Goal: Information Seeking & Learning: Learn about a topic

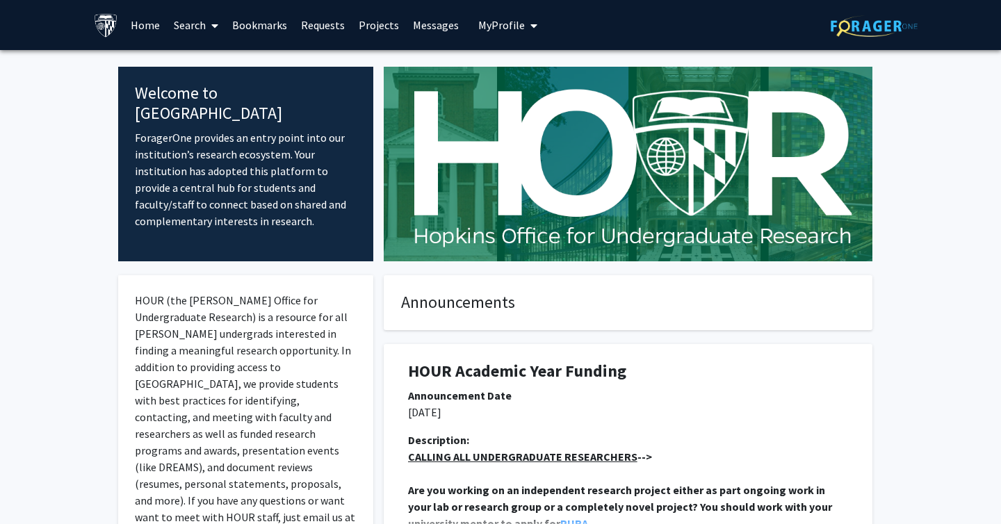
click at [194, 20] on link "Search" at bounding box center [196, 25] width 58 height 49
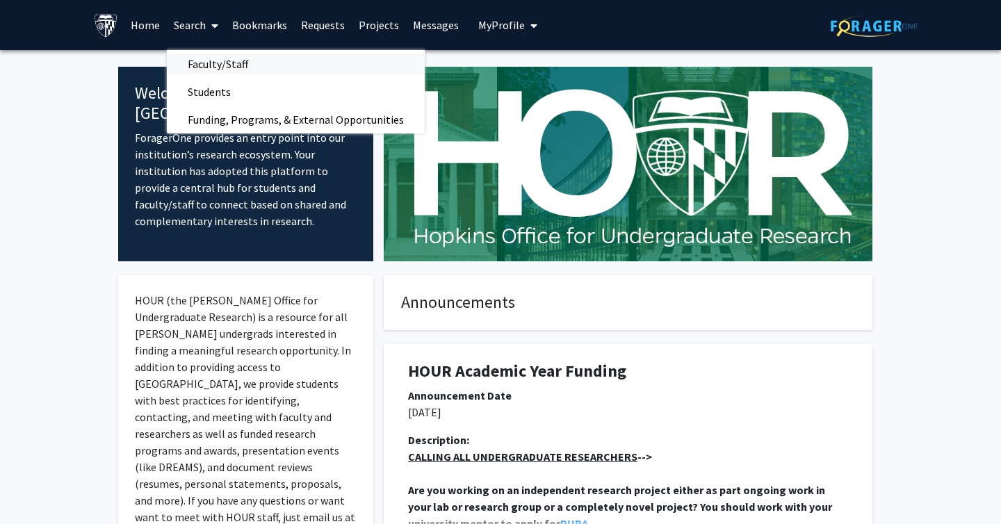
click at [214, 59] on span "Faculty/Staff" at bounding box center [218, 64] width 102 height 28
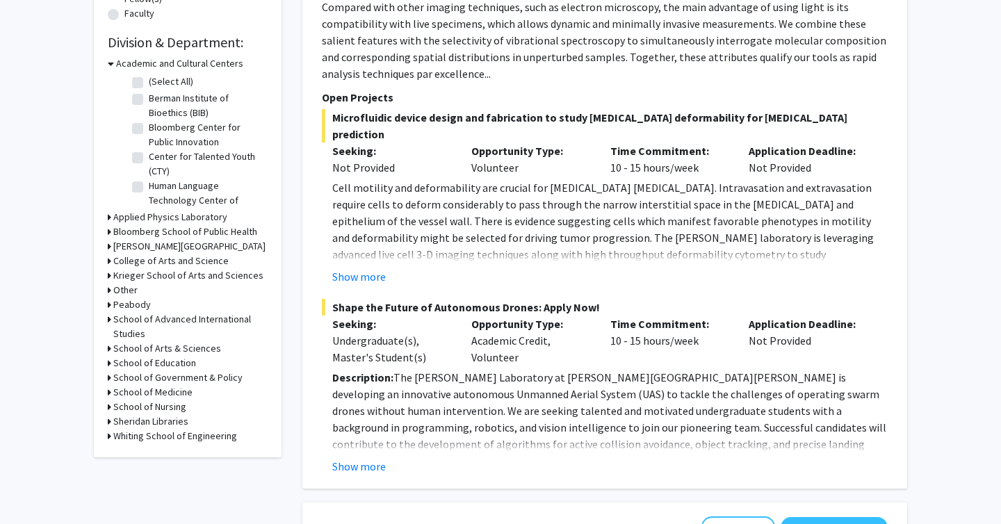
scroll to position [395, 0]
click at [109, 275] on icon at bounding box center [109, 275] width 3 height 15
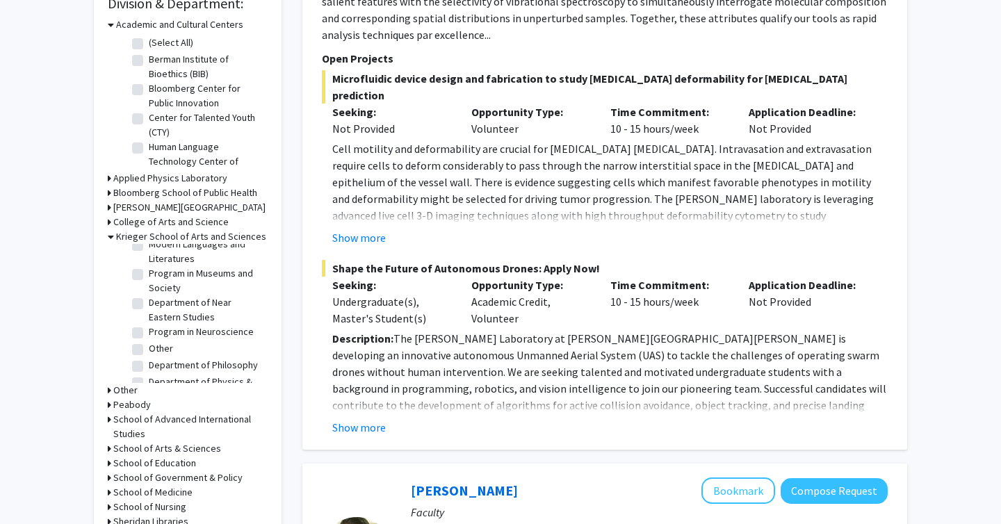
scroll to position [979, 0]
click at [149, 379] on label "Department of Physics & Astronomy" at bounding box center [206, 393] width 115 height 29
click at [149, 379] on input "Department of Physics & Astronomy" at bounding box center [153, 383] width 9 height 9
checkbox input "true"
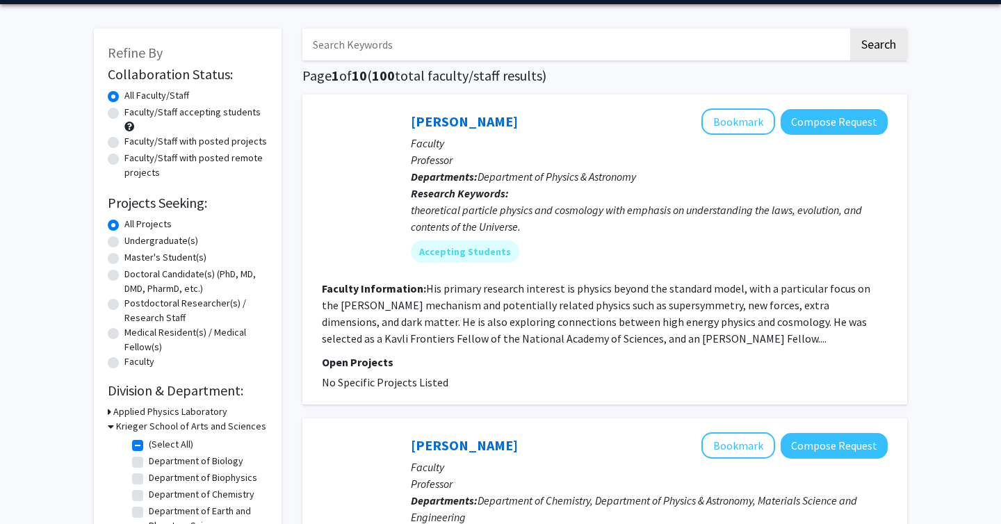
scroll to position [47, 0]
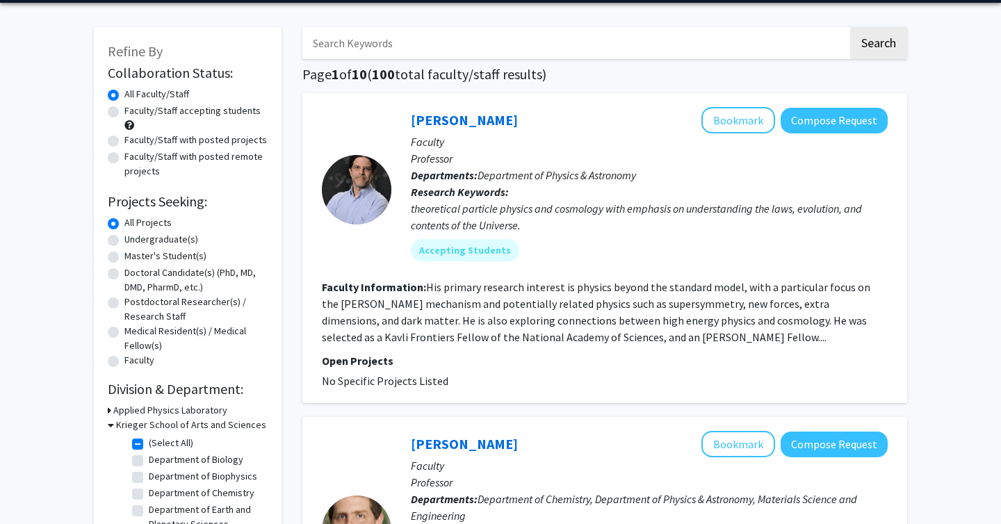
click at [124, 114] on label "Faculty/Staff accepting students" at bounding box center [192, 111] width 136 height 15
click at [124, 113] on input "Faculty/Staff accepting students" at bounding box center [128, 108] width 9 height 9
radio input "true"
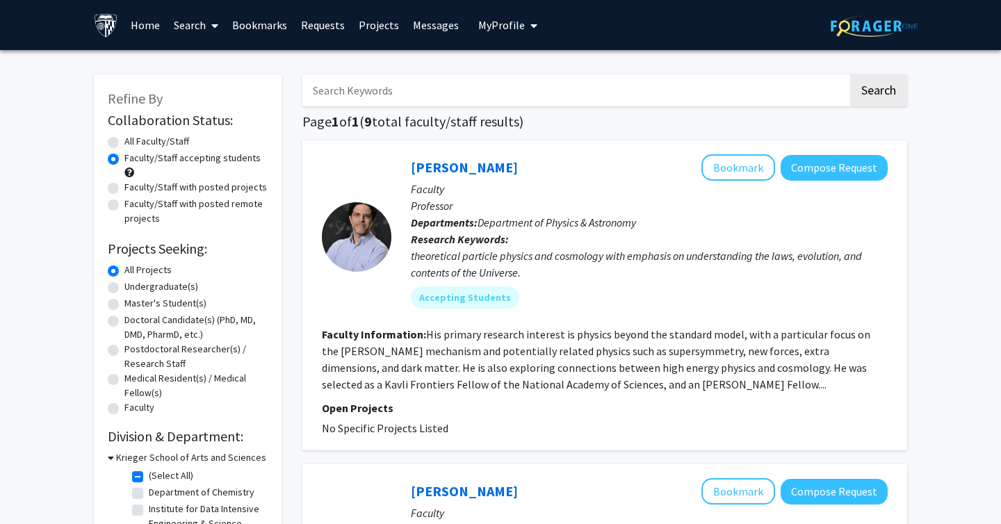
click at [124, 143] on label "All Faculty/Staff" at bounding box center [156, 141] width 65 height 15
click at [124, 143] on input "All Faculty/Staff" at bounding box center [128, 138] width 9 height 9
radio input "true"
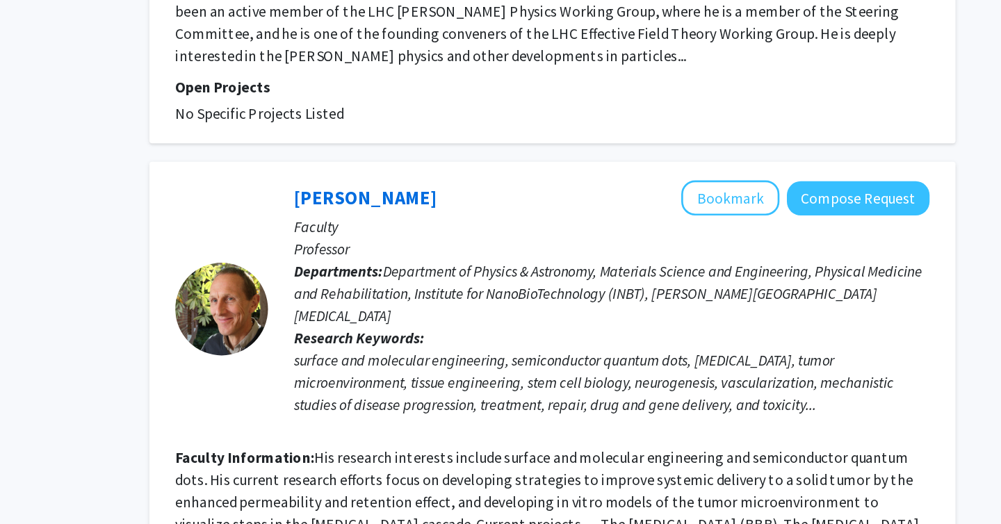
scroll to position [3281, 0]
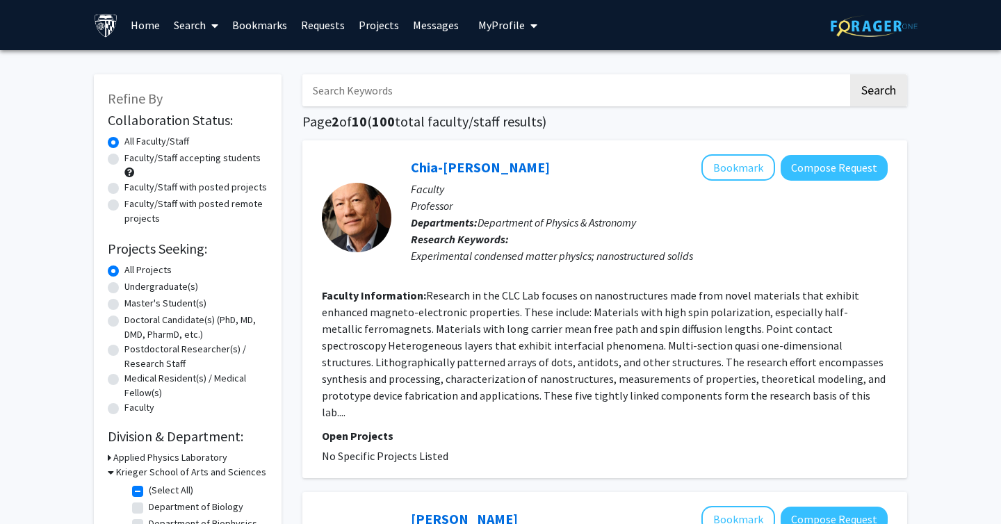
click at [387, 97] on input "Search Keywords" at bounding box center [576, 90] width 546 height 32
type input "le"
click at [851, 74] on button "Search" at bounding box center [879, 90] width 57 height 32
checkbox input "false"
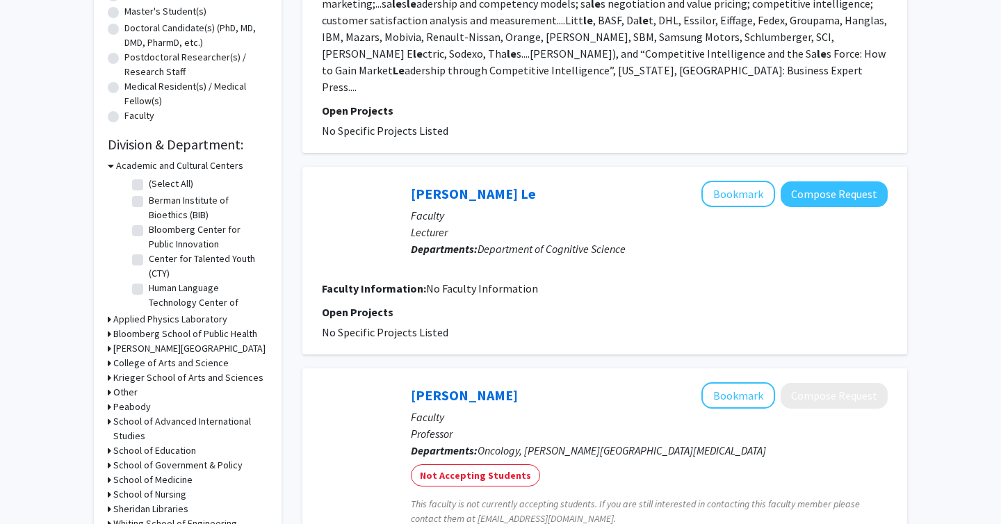
scroll to position [300, 0]
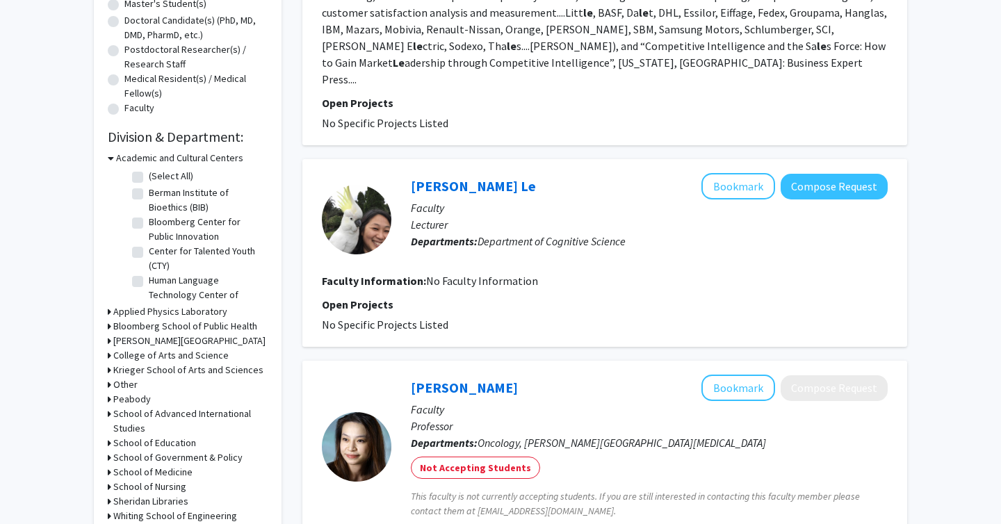
click at [108, 369] on icon at bounding box center [109, 370] width 3 height 15
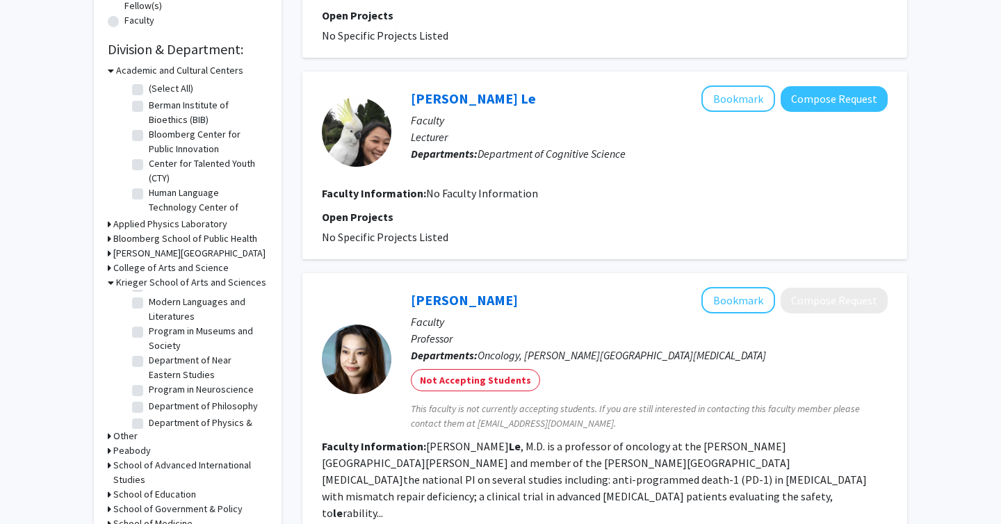
scroll to position [965, 0]
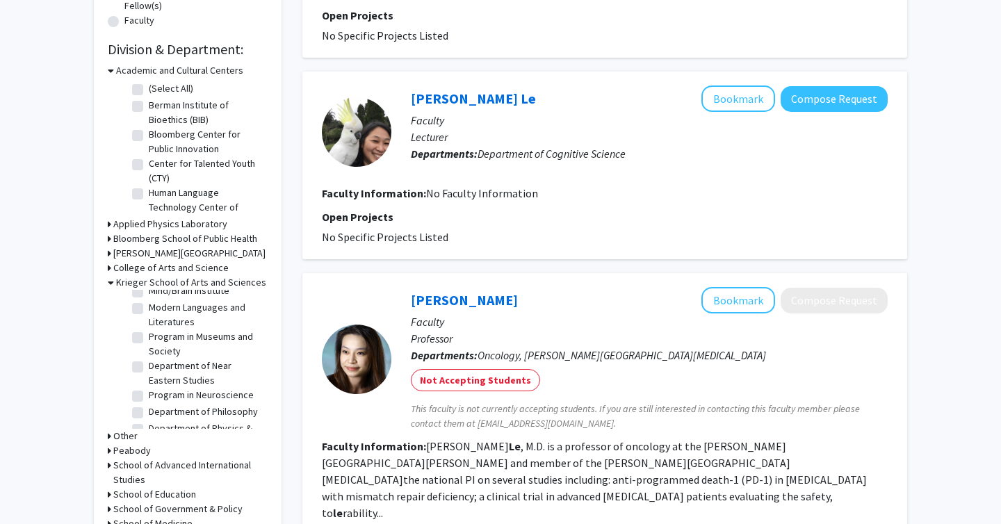
click at [149, 421] on label "Department of Physics & Astronomy" at bounding box center [206, 435] width 115 height 29
click at [149, 421] on input "Department of Physics & Astronomy" at bounding box center [153, 425] width 9 height 9
checkbox input "true"
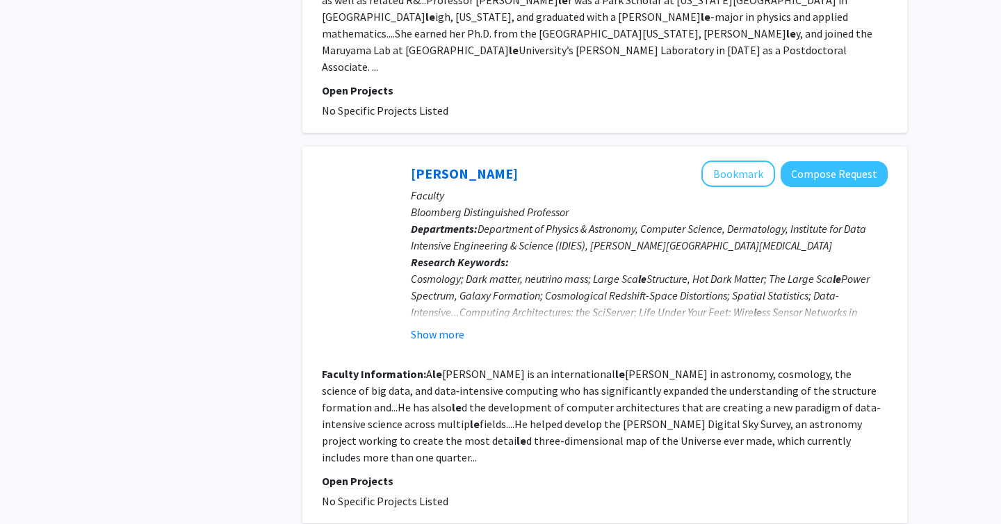
scroll to position [2891, 0]
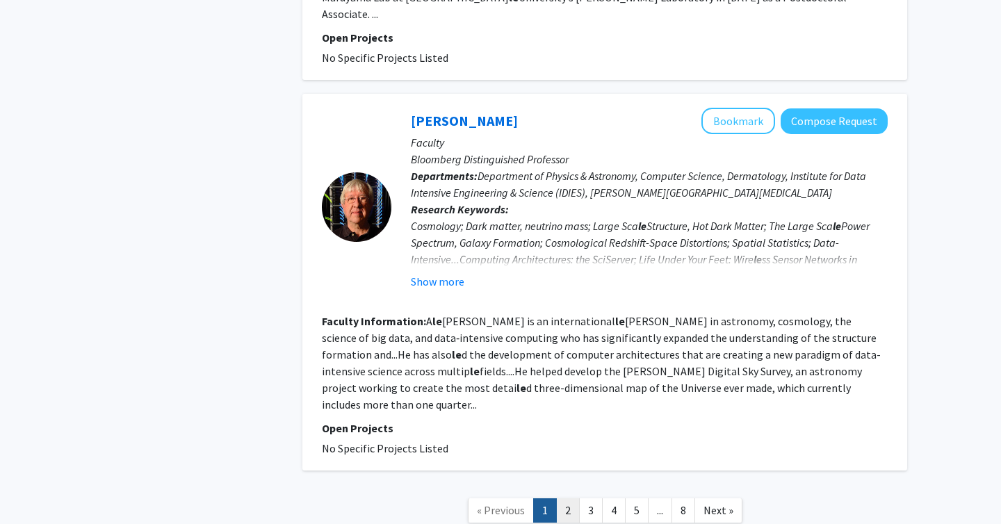
click at [572, 499] on link "2" at bounding box center [568, 511] width 24 height 24
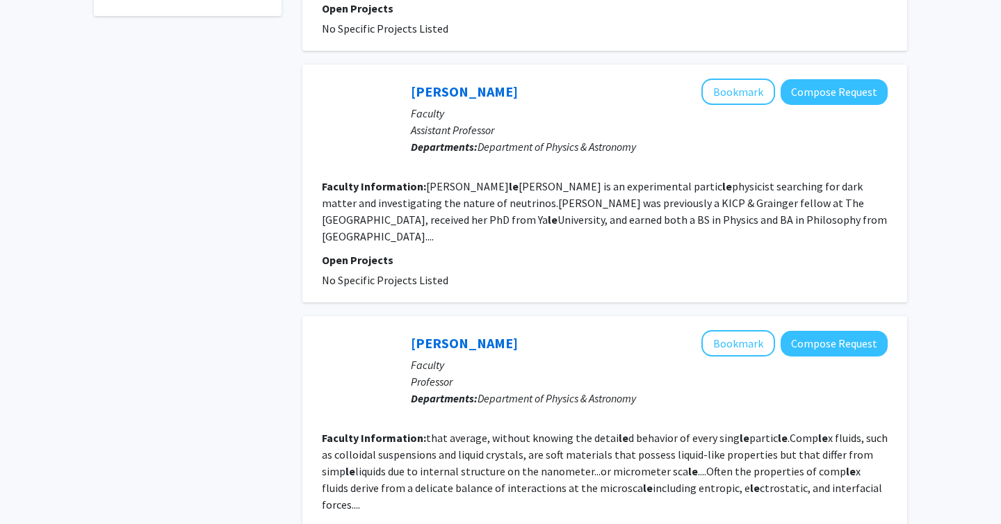
scroll to position [645, 0]
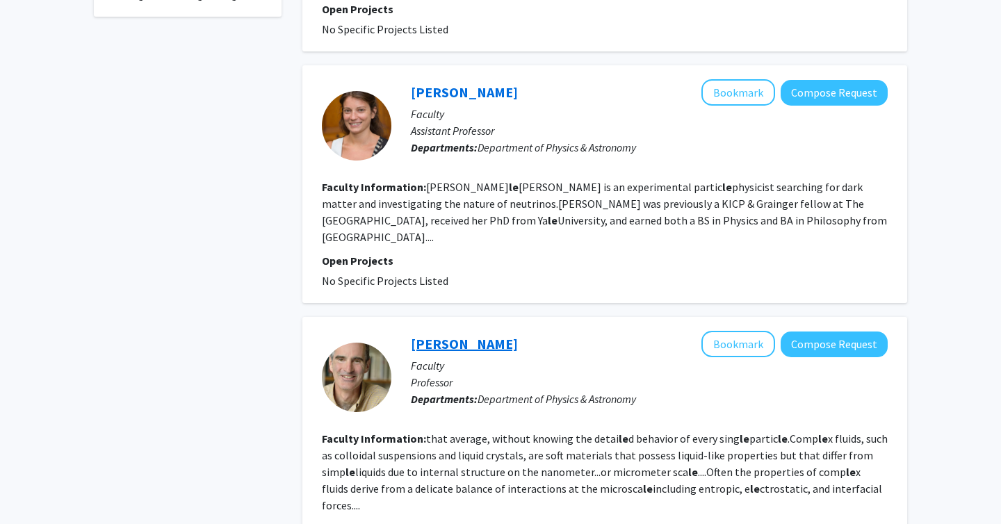
click at [462, 335] on link "[PERSON_NAME]" at bounding box center [464, 343] width 107 height 17
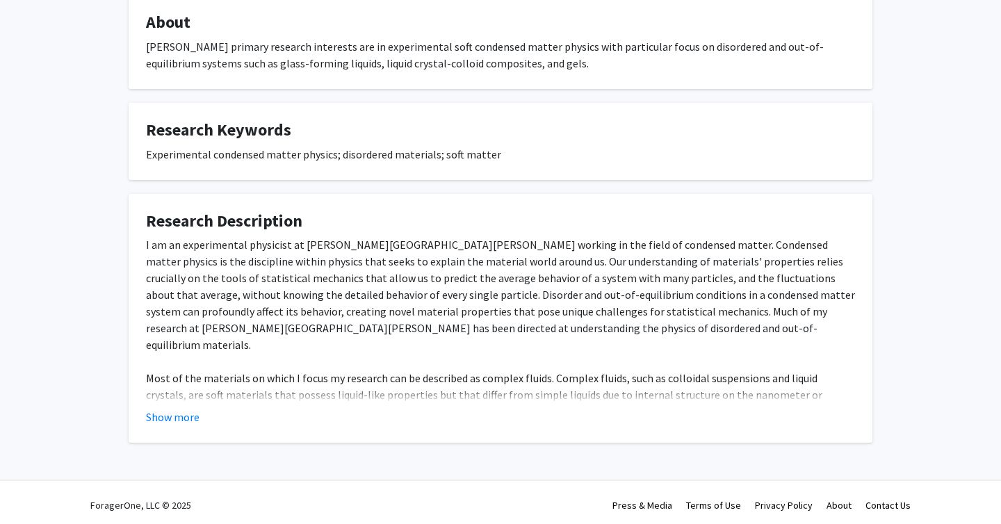
scroll to position [241, 0]
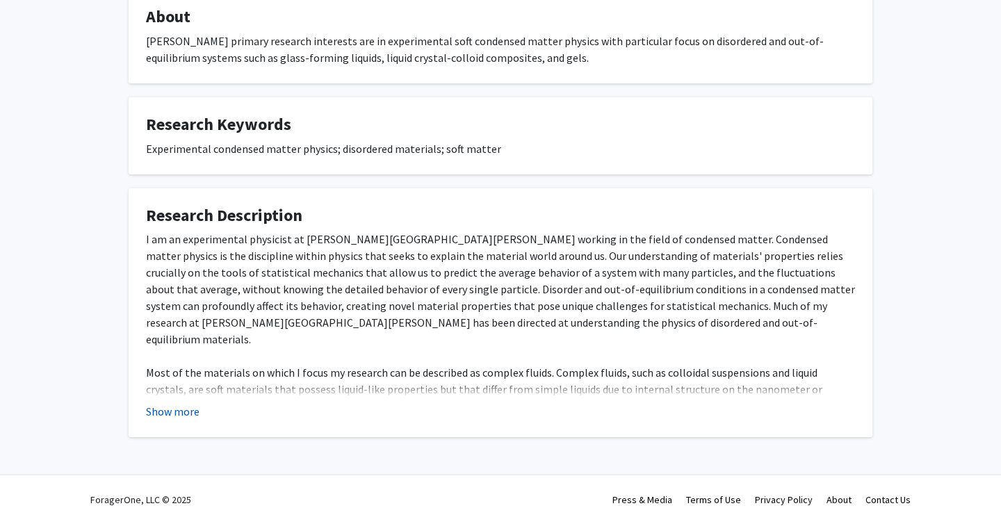
click at [179, 411] on button "Show more" at bounding box center [173, 411] width 54 height 17
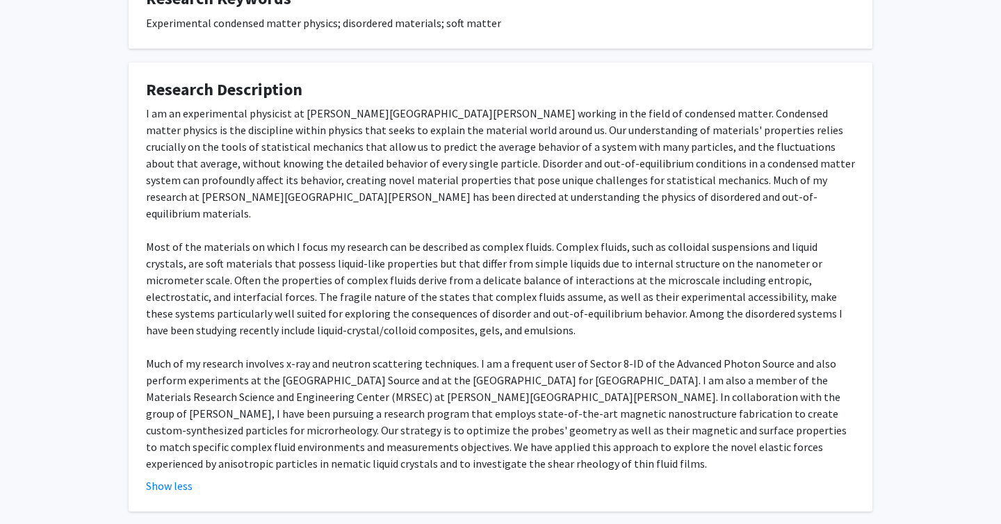
scroll to position [0, 0]
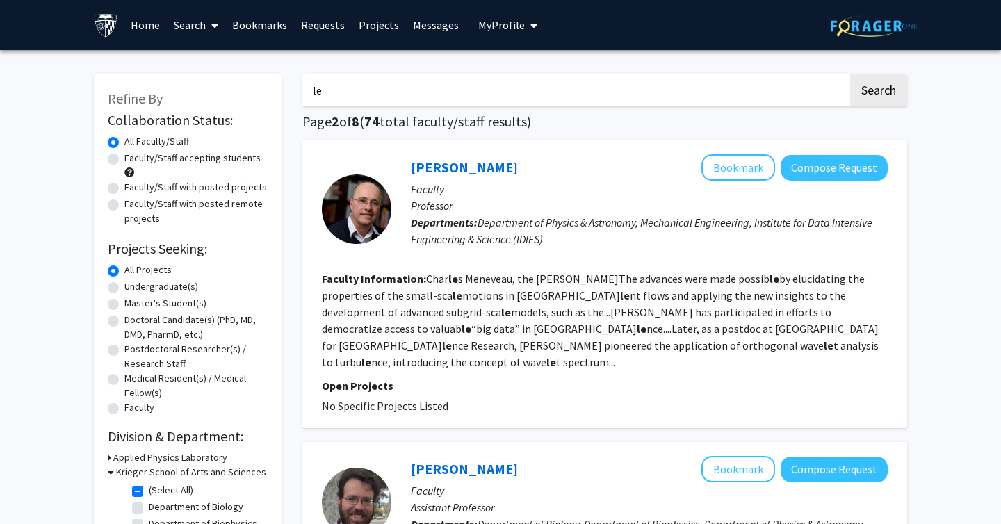
click at [339, 90] on input "le" at bounding box center [576, 90] width 546 height 32
type input "l"
type input "[PERSON_NAME]"
click at [851, 74] on button "Search" at bounding box center [879, 90] width 57 height 32
checkbox input "false"
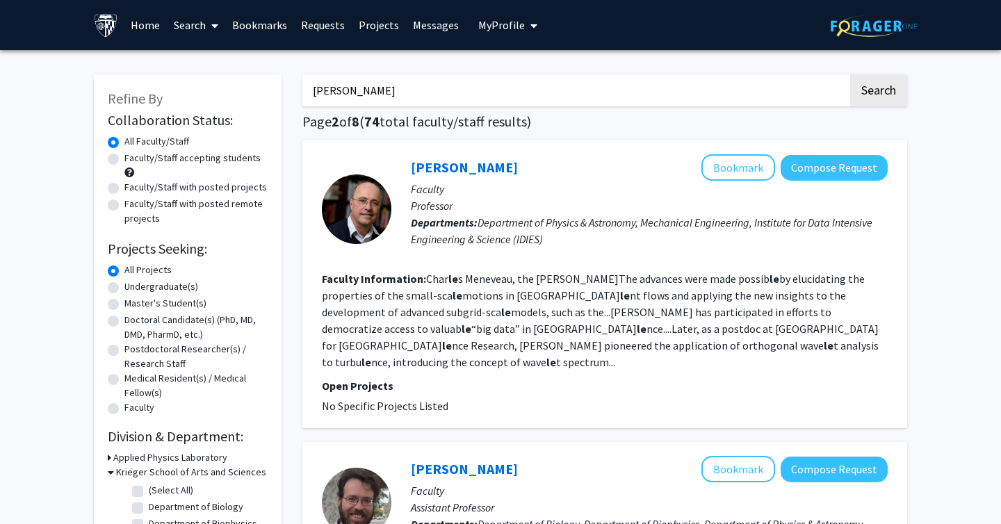
checkbox input "false"
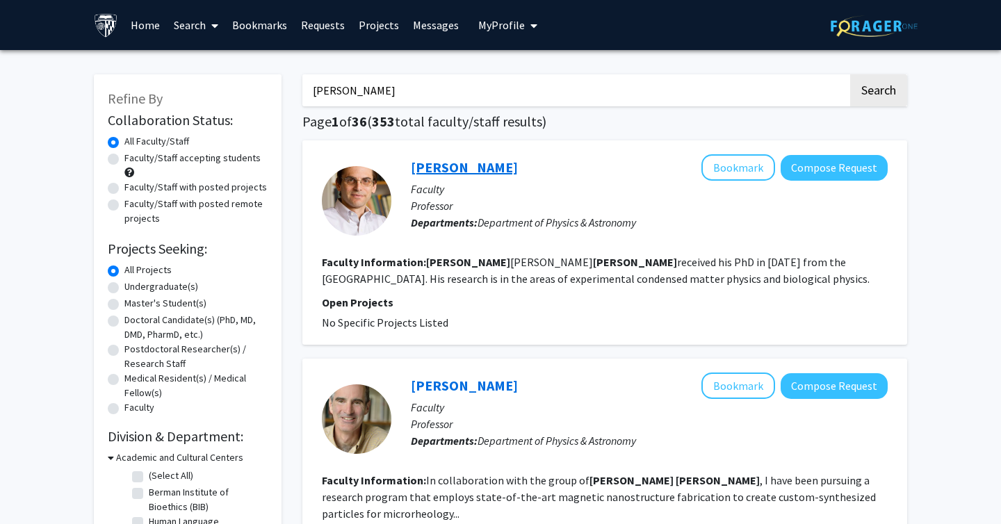
click at [453, 170] on link "[PERSON_NAME]" at bounding box center [464, 167] width 107 height 17
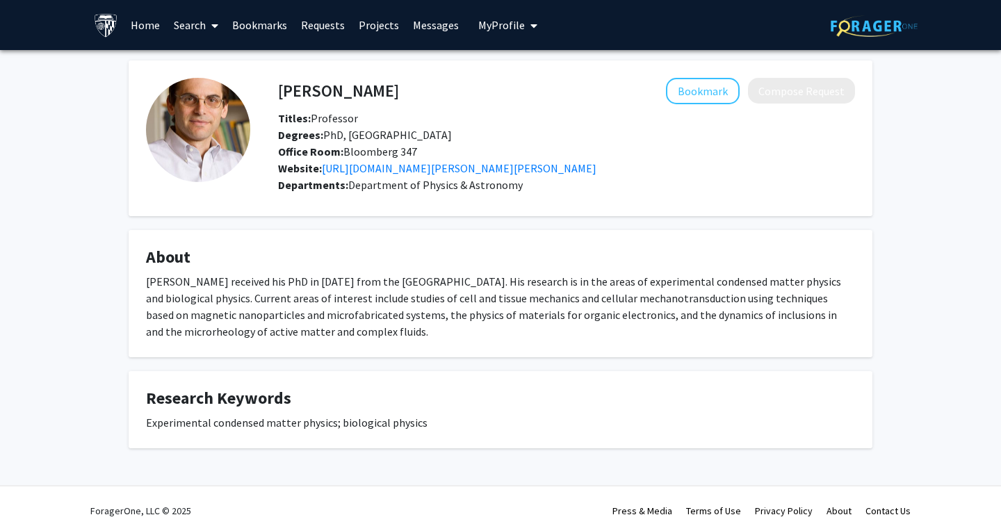
scroll to position [10, 0]
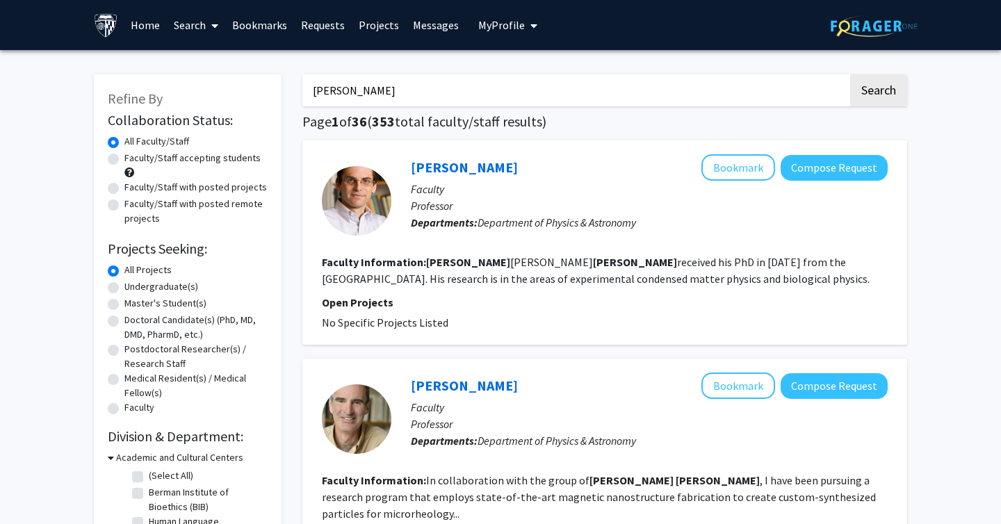
click at [335, 90] on input "[PERSON_NAME]" at bounding box center [576, 90] width 546 height 32
type input "liquid crystal"
click at [851, 74] on button "Search" at bounding box center [879, 90] width 57 height 32
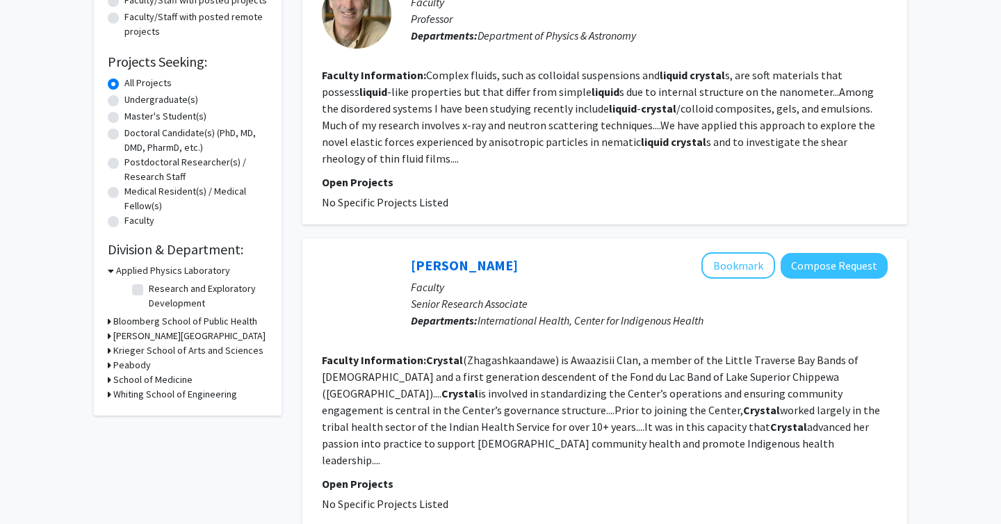
scroll to position [195, 0]
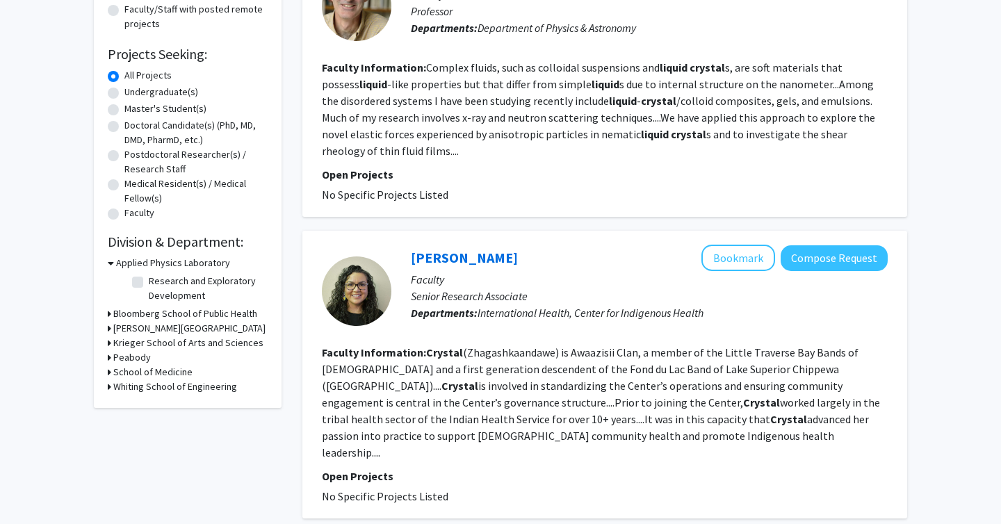
click at [108, 340] on icon at bounding box center [109, 343] width 3 height 15
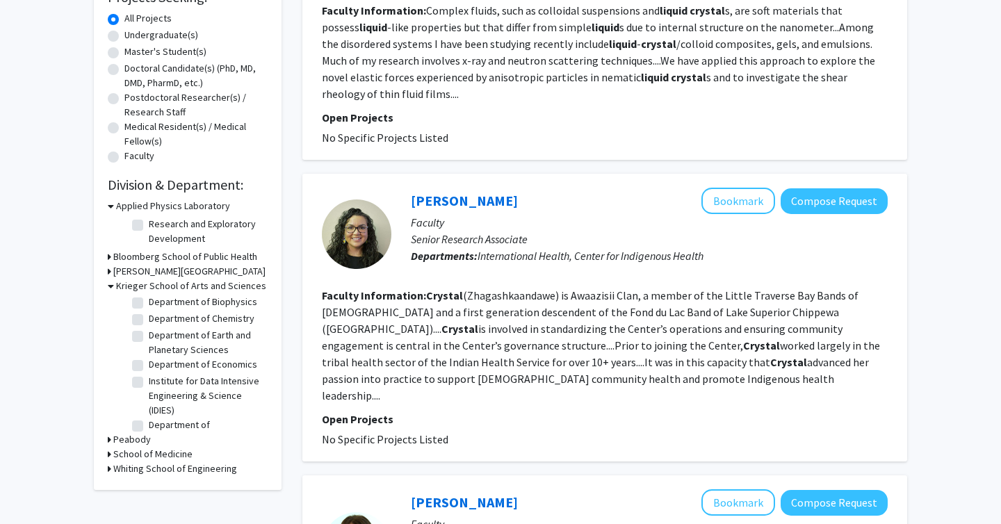
scroll to position [66, 0]
click at [149, 337] on label "Department of Earth and Planetary Sciences" at bounding box center [206, 341] width 115 height 29
click at [149, 336] on input "Department of Earth and Planetary Sciences" at bounding box center [153, 331] width 9 height 9
checkbox input "true"
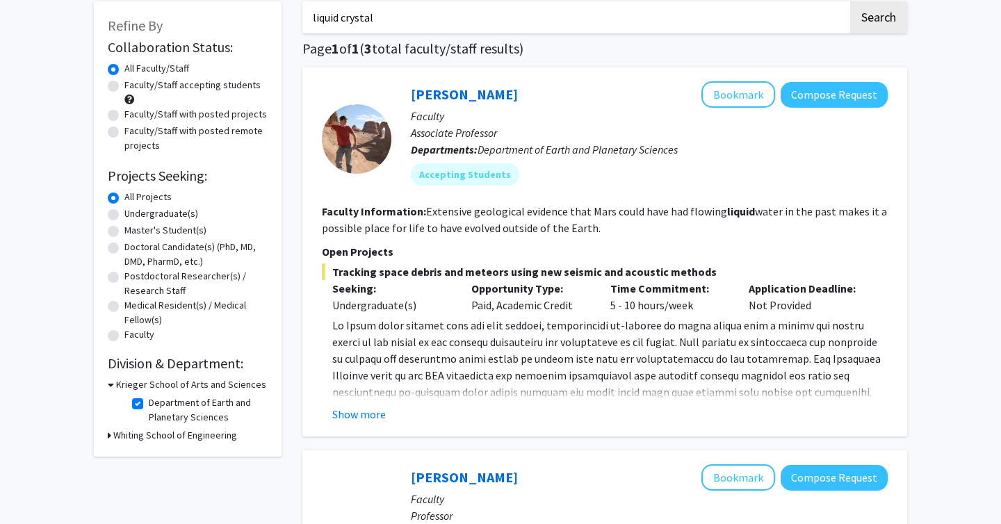
scroll to position [74, 0]
click at [364, 410] on button "Show more" at bounding box center [359, 413] width 54 height 17
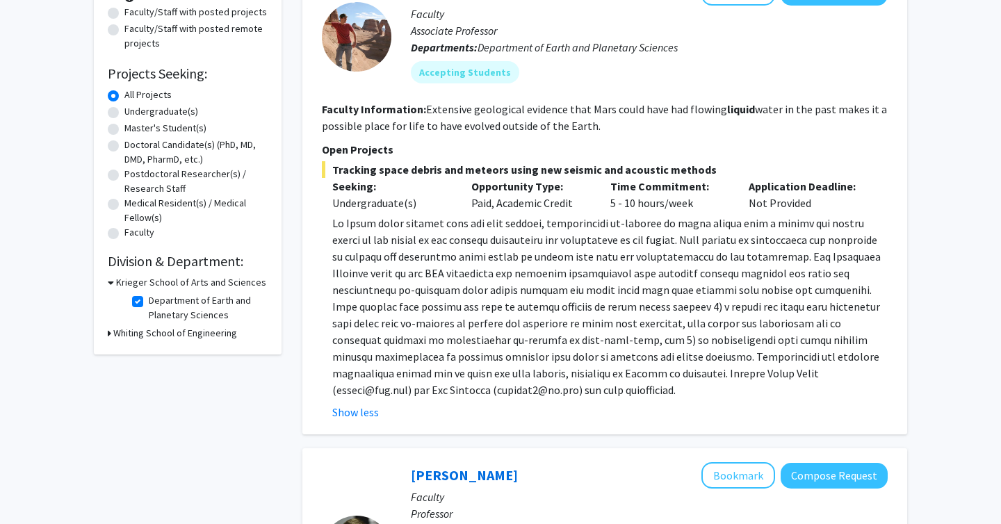
scroll to position [68, 0]
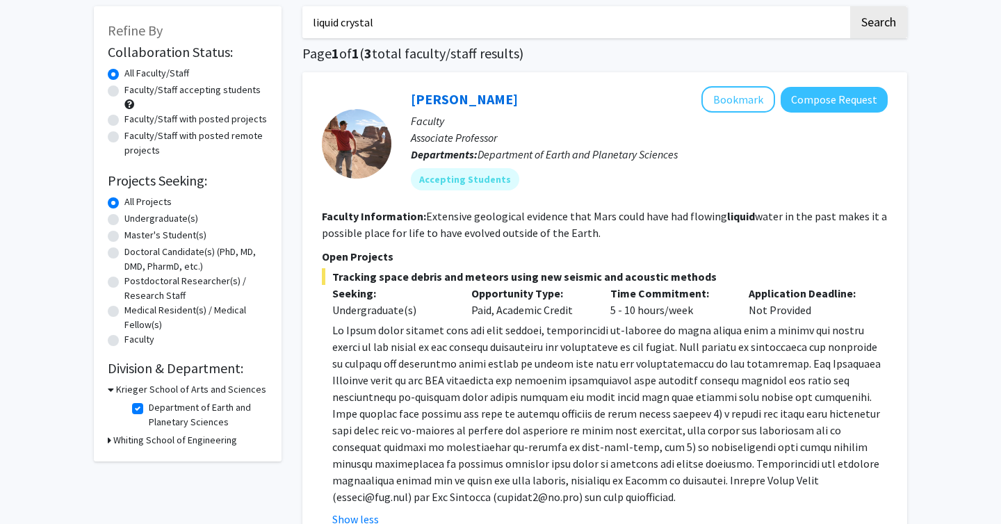
click at [149, 403] on label "Department of Earth and Planetary Sciences" at bounding box center [206, 415] width 115 height 29
click at [149, 403] on input "Department of Earth and Planetary Sciences" at bounding box center [153, 405] width 9 height 9
checkbox input "false"
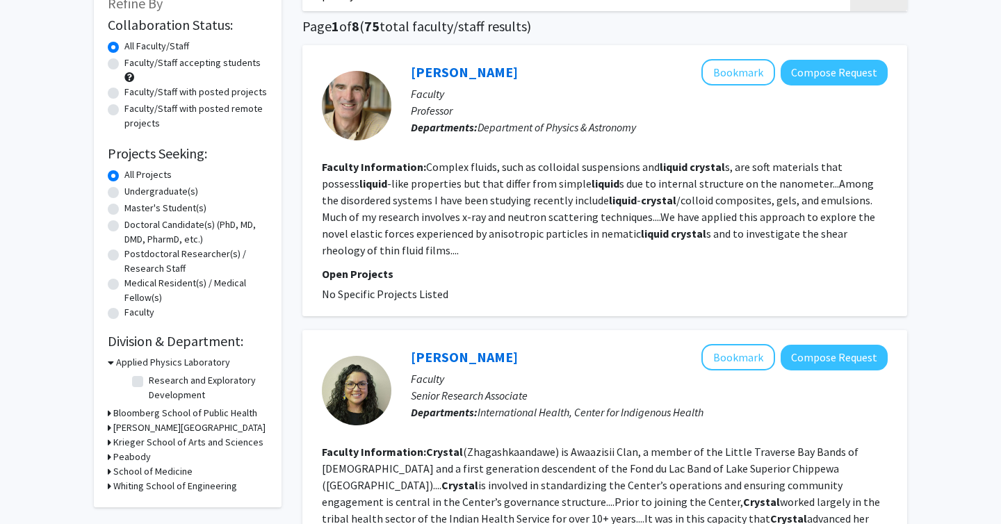
scroll to position [140, 0]
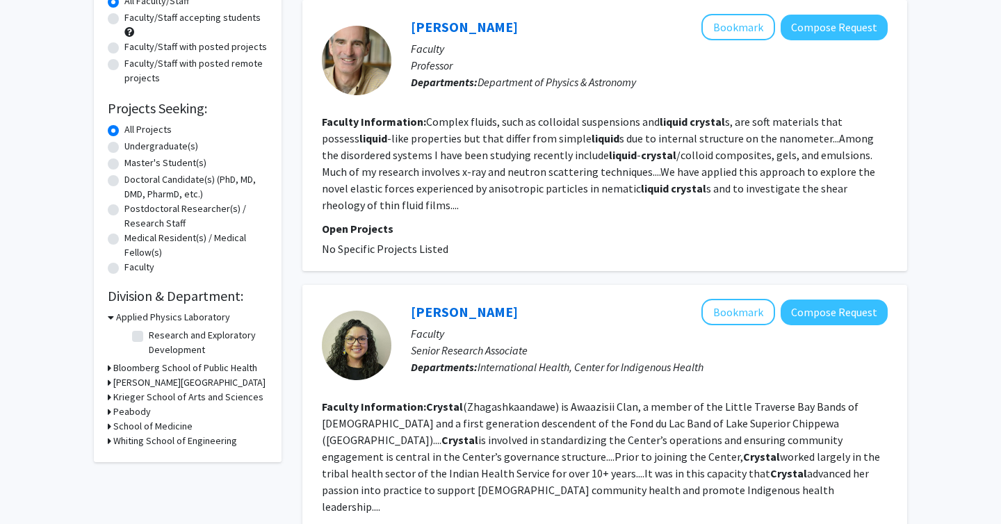
click at [115, 396] on h3 "Krieger School of Arts and Sciences" at bounding box center [188, 397] width 150 height 15
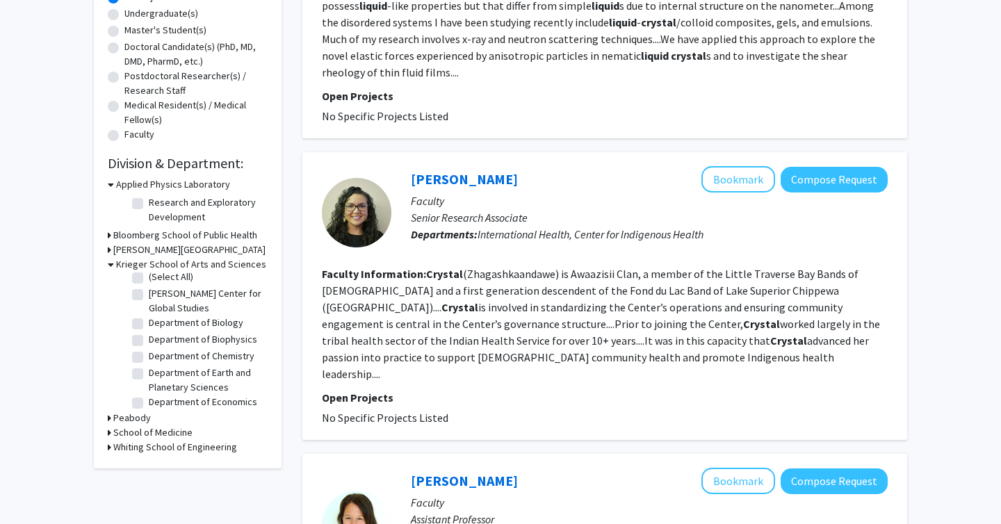
scroll to position [5, 0]
click at [149, 357] on label "Department of Chemistry" at bounding box center [202, 357] width 106 height 15
click at [149, 357] on input "Department of Chemistry" at bounding box center [153, 354] width 9 height 9
checkbox input "true"
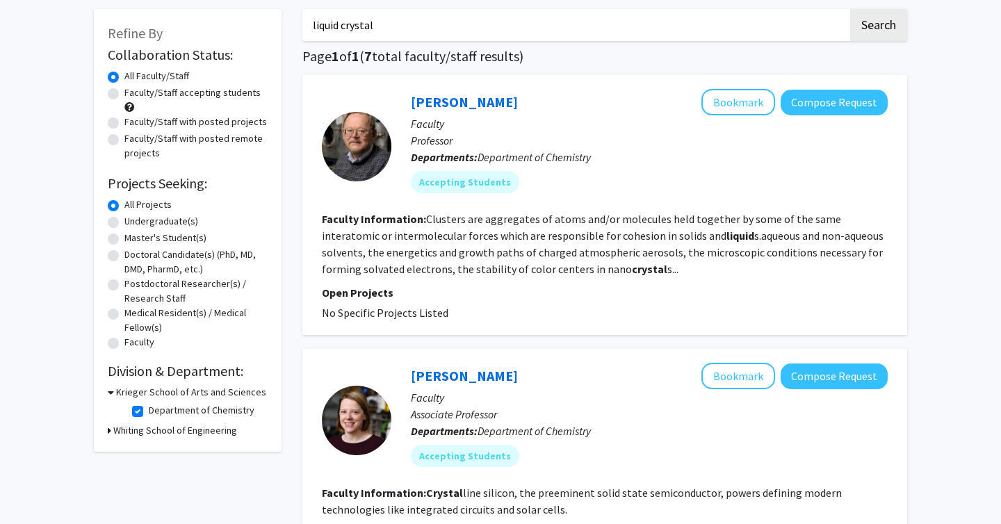
scroll to position [145, 0]
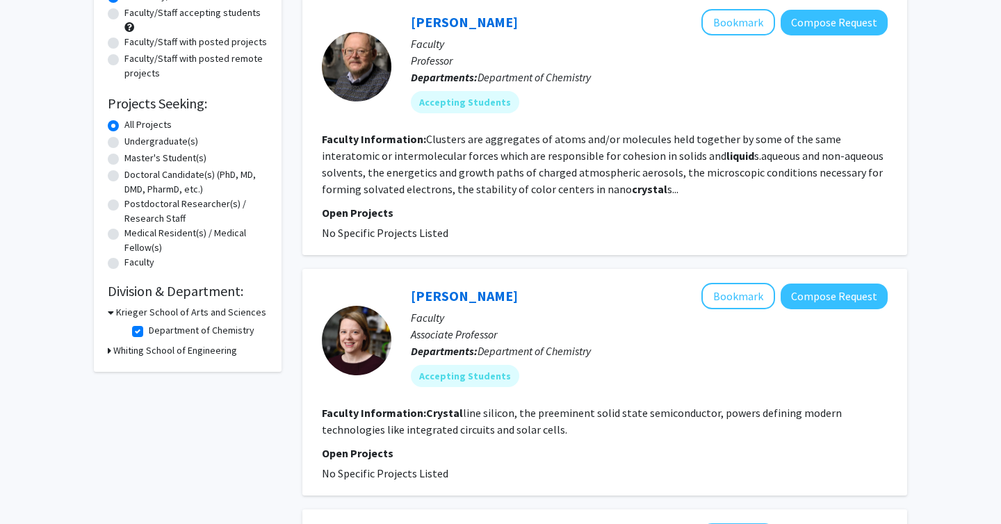
click at [149, 330] on label "Department of Chemistry" at bounding box center [202, 330] width 106 height 15
click at [149, 330] on input "Department of Chemistry" at bounding box center [153, 327] width 9 height 9
checkbox input "false"
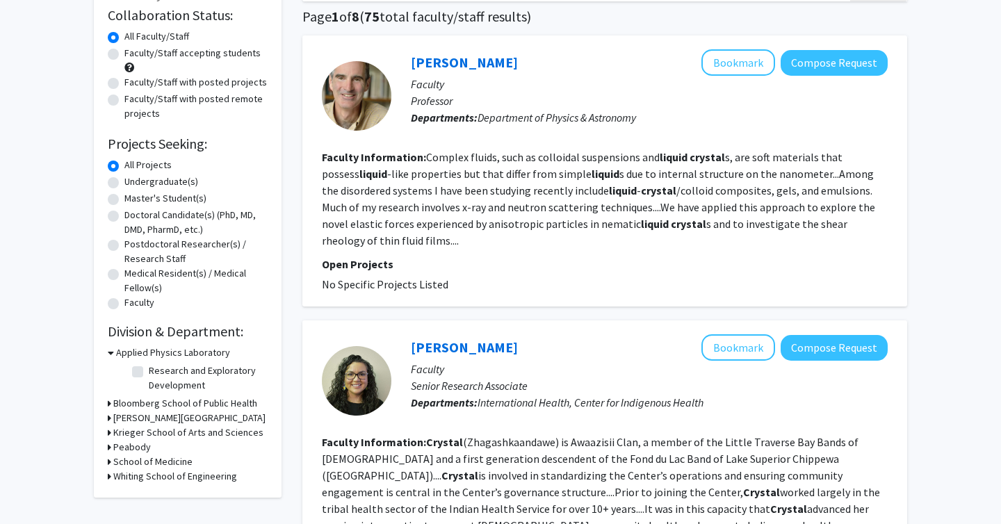
scroll to position [108, 0]
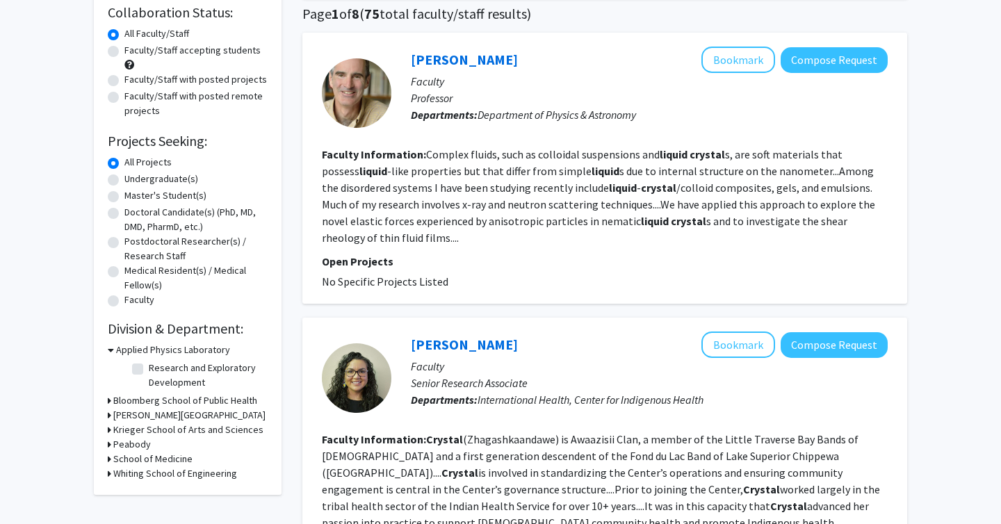
click at [177, 429] on h3 "Krieger School of Arts and Sciences" at bounding box center [188, 430] width 150 height 15
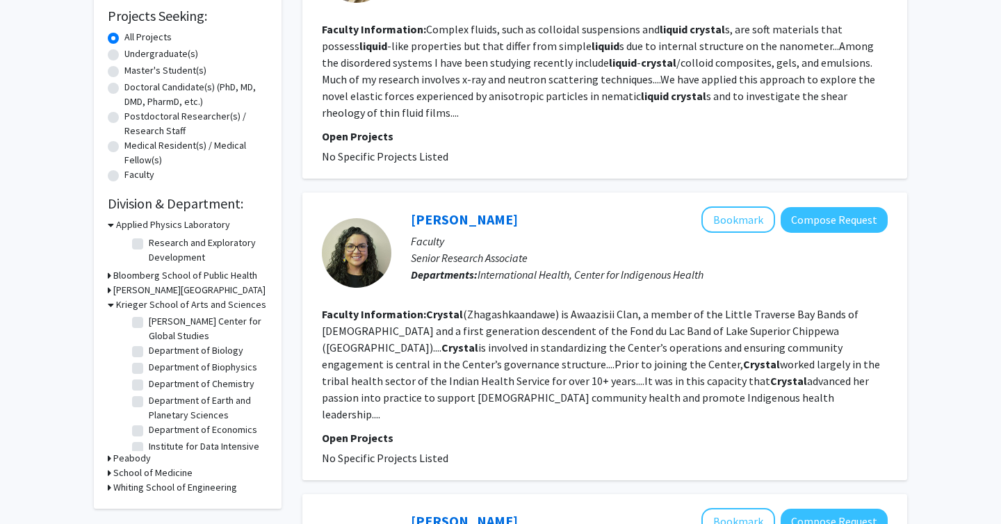
scroll to position [27, 0]
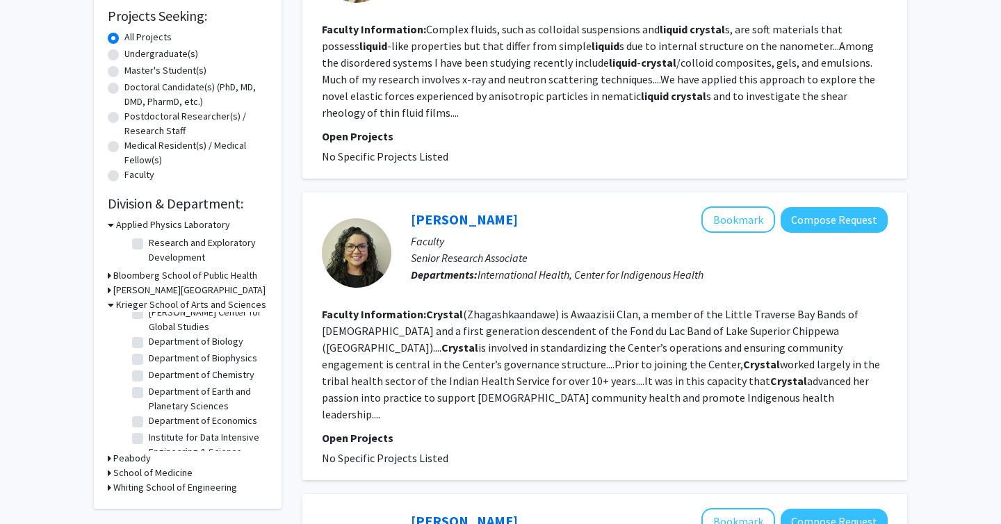
click at [149, 360] on label "Department of Biophysics" at bounding box center [203, 358] width 108 height 15
click at [149, 360] on input "Department of Biophysics" at bounding box center [153, 355] width 9 height 9
checkbox input "true"
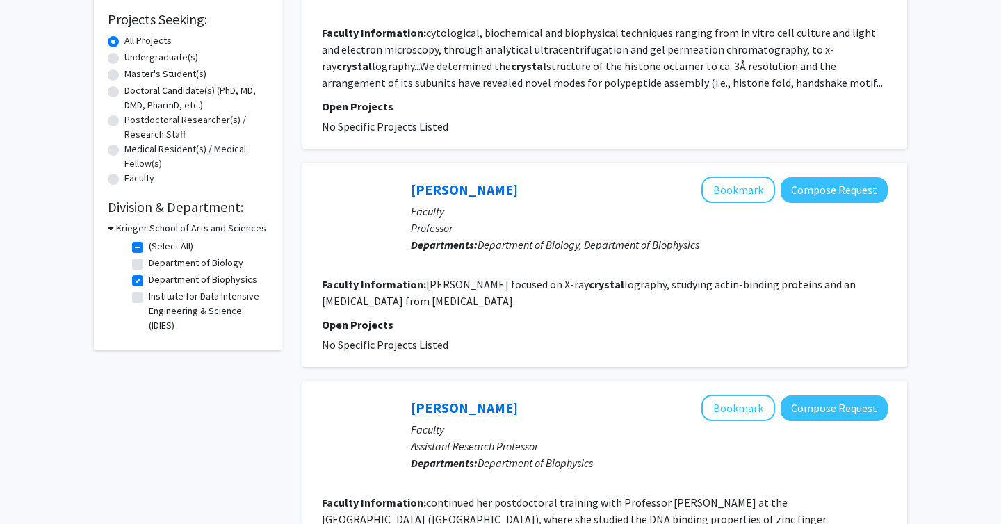
scroll to position [85, 0]
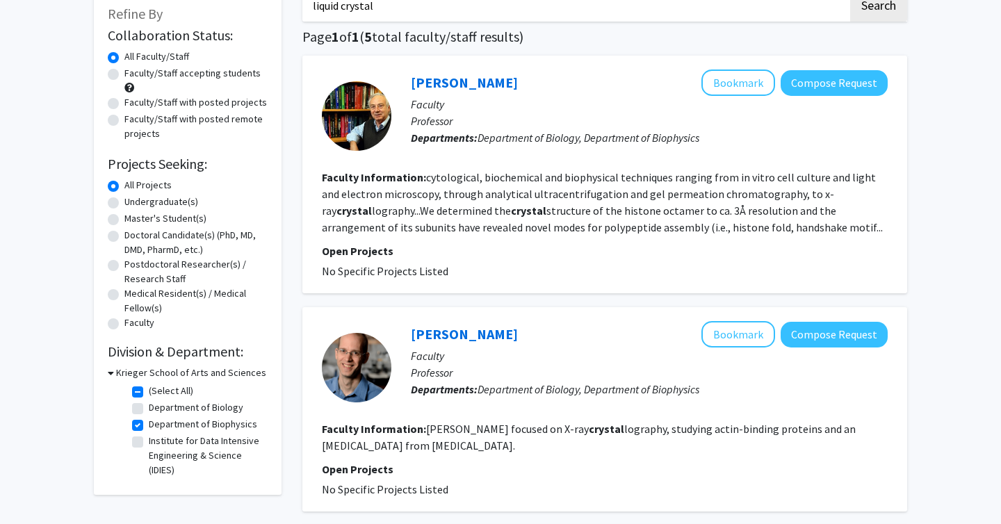
click at [149, 426] on label "Department of Biophysics" at bounding box center [203, 424] width 108 height 15
click at [149, 426] on input "Department of Biophysics" at bounding box center [153, 421] width 9 height 9
checkbox input "false"
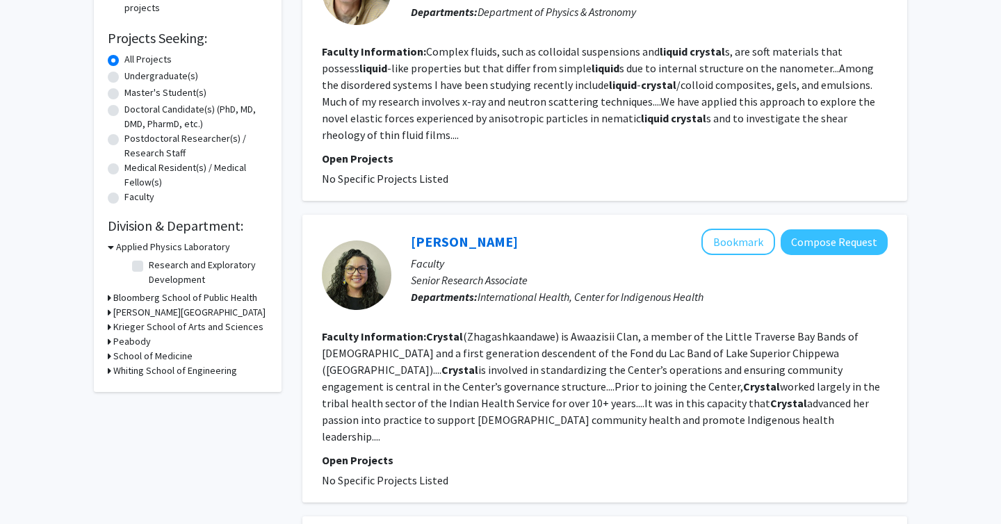
scroll to position [233, 0]
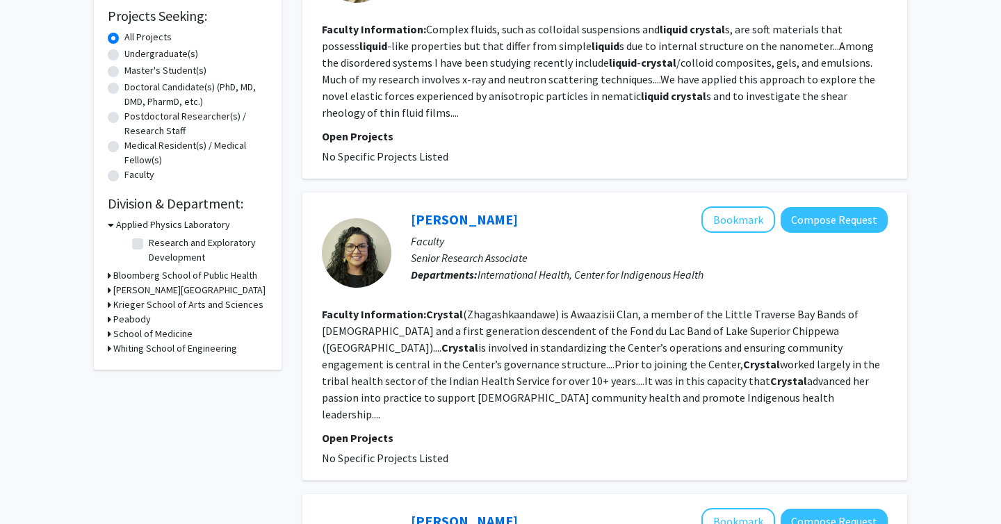
click at [142, 309] on h3 "Krieger School of Arts and Sciences" at bounding box center [188, 305] width 150 height 15
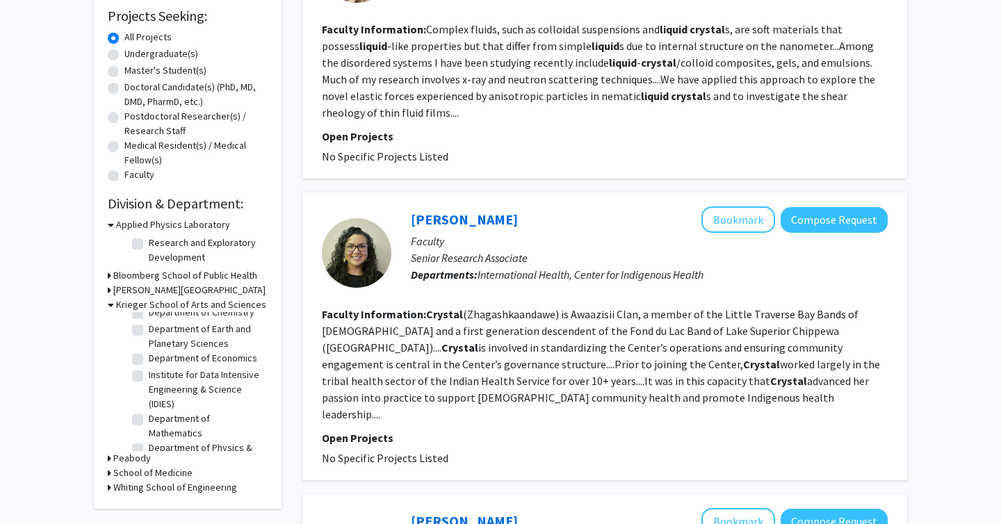
scroll to position [99, 0]
click at [149, 411] on label "Department of Mathematics" at bounding box center [206, 416] width 115 height 29
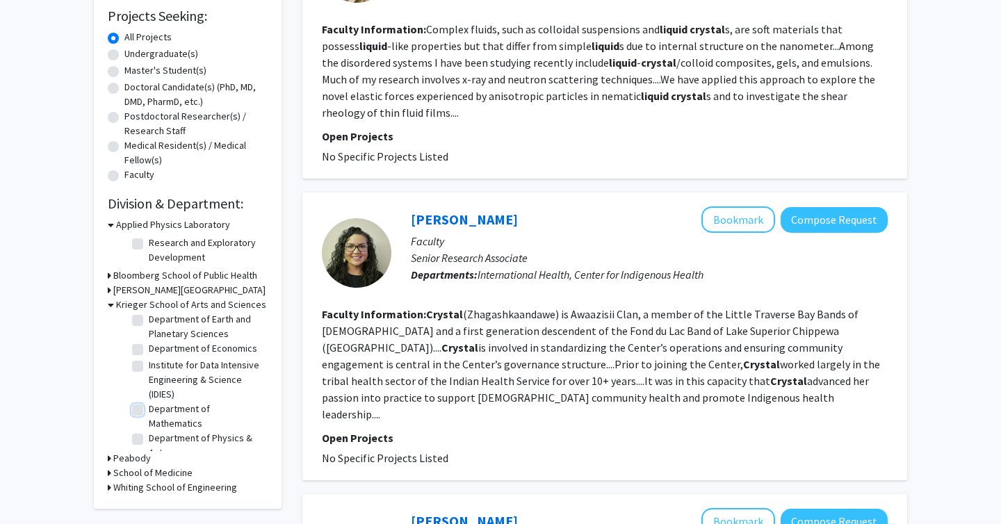
click at [149, 411] on input "Department of Mathematics" at bounding box center [153, 406] width 9 height 9
checkbox input "true"
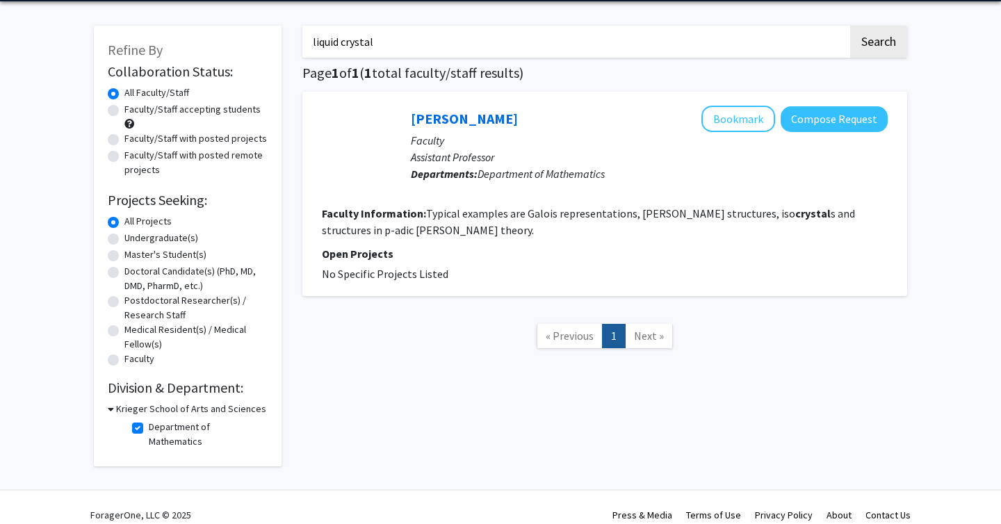
scroll to position [51, 0]
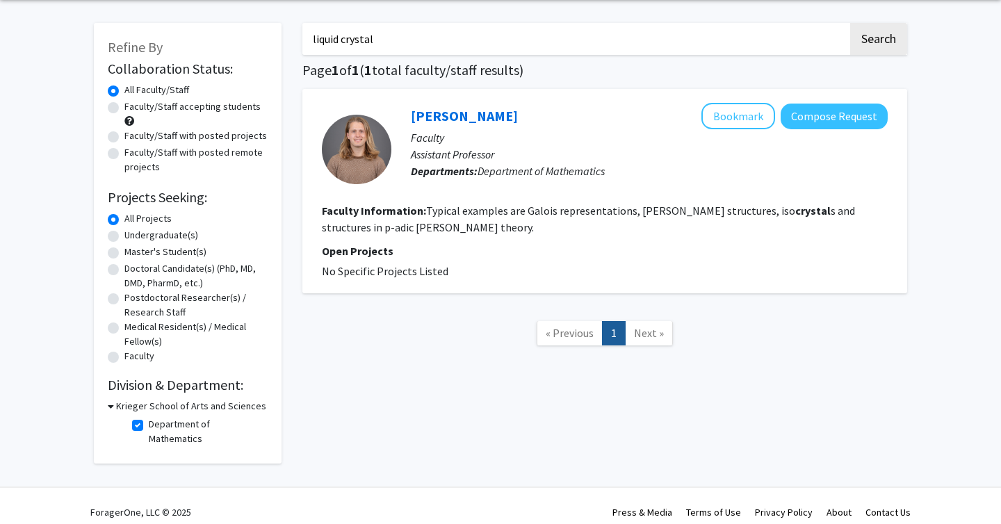
click at [149, 426] on label "Department of Mathematics" at bounding box center [206, 431] width 115 height 29
click at [149, 426] on input "Department of Mathematics" at bounding box center [153, 421] width 9 height 9
checkbox input "false"
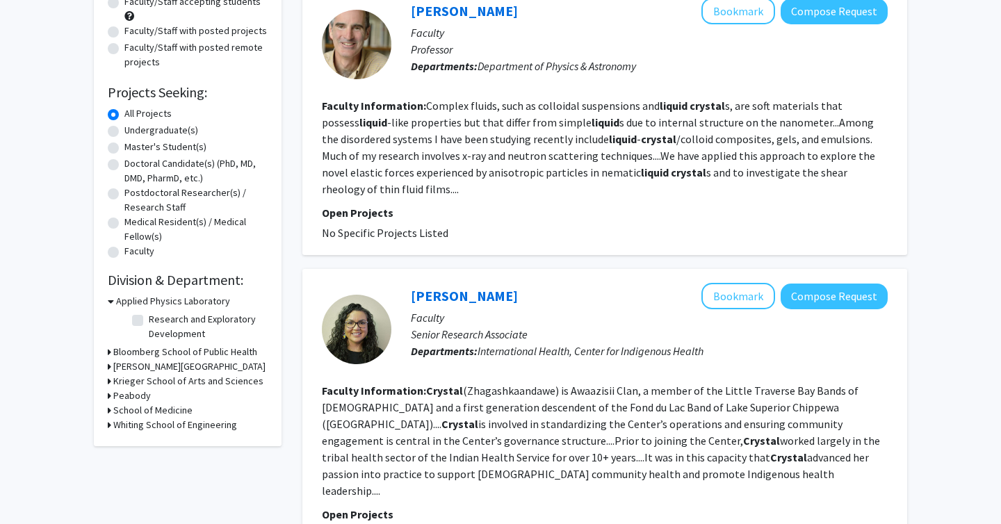
scroll to position [177, 0]
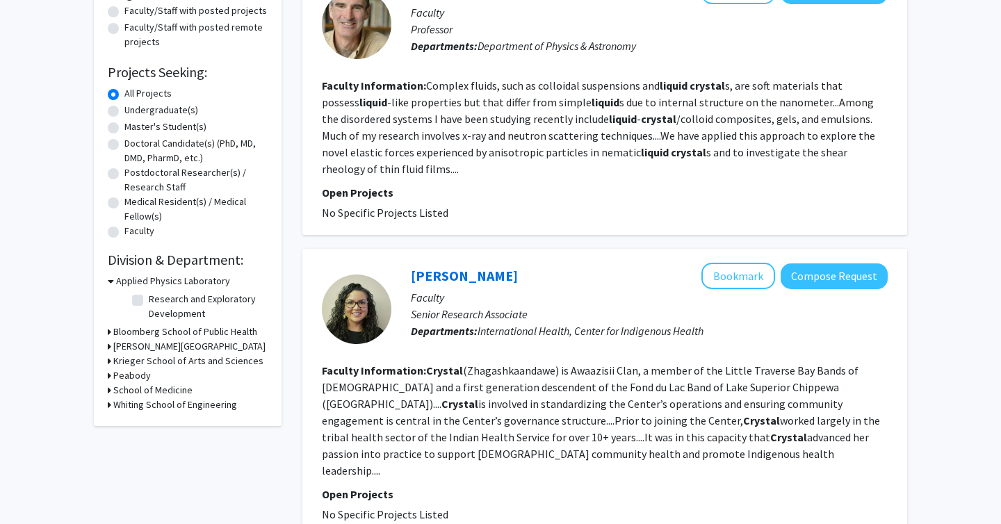
click at [110, 361] on icon at bounding box center [109, 361] width 3 height 15
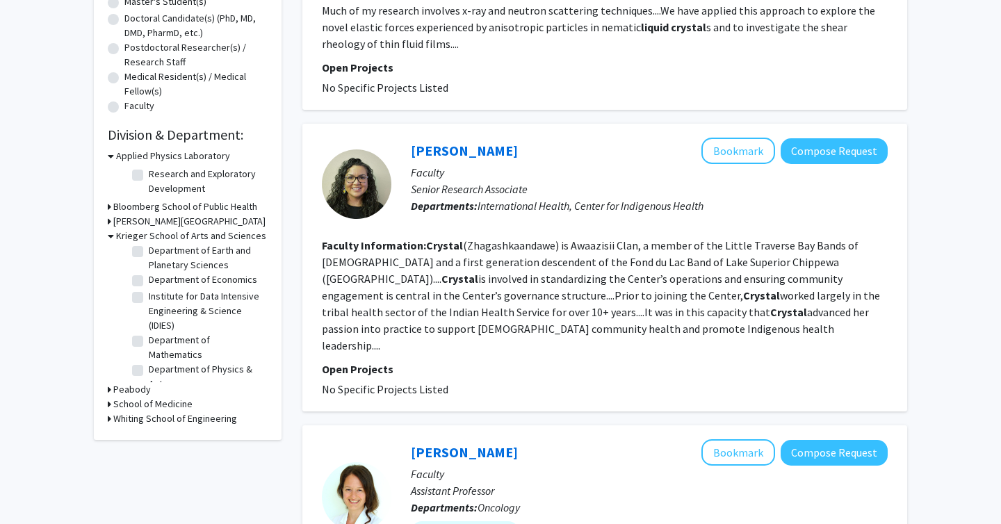
scroll to position [323, 0]
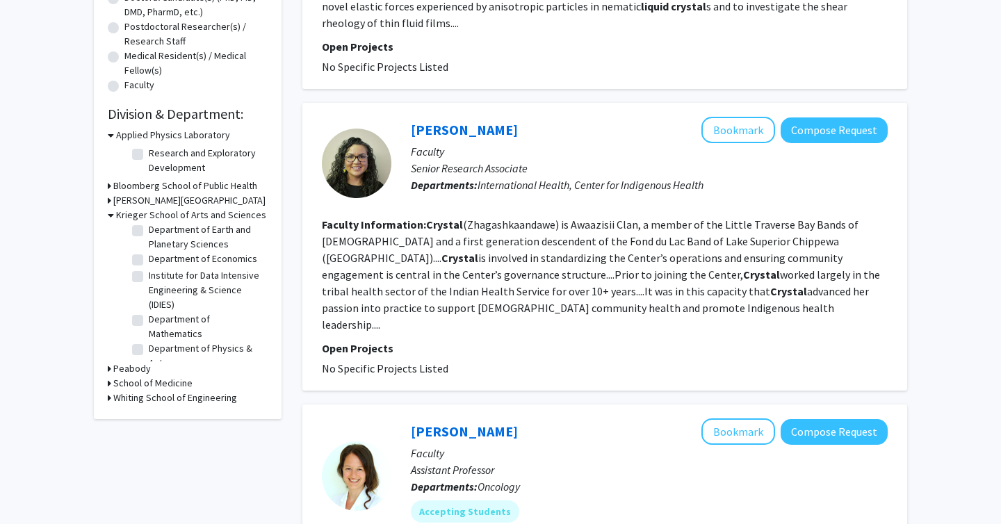
click at [149, 341] on label "Department of Physics & Astronomy" at bounding box center [206, 355] width 115 height 29
click at [149, 341] on input "Department of Physics & Astronomy" at bounding box center [153, 345] width 9 height 9
checkbox input "true"
